Goal: Transaction & Acquisition: Purchase product/service

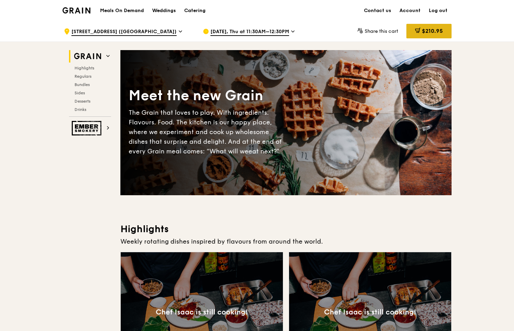
click at [426, 30] on span "$210.95" at bounding box center [432, 31] width 21 height 7
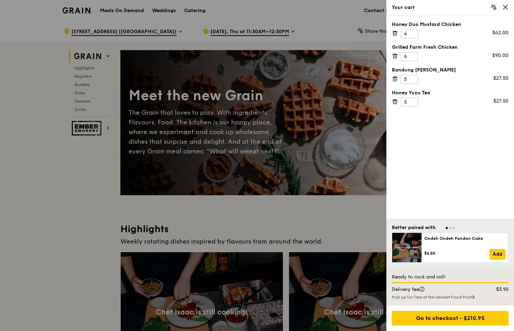
click at [397, 79] on icon at bounding box center [395, 79] width 6 height 6
